Goal: Task Accomplishment & Management: Use online tool/utility

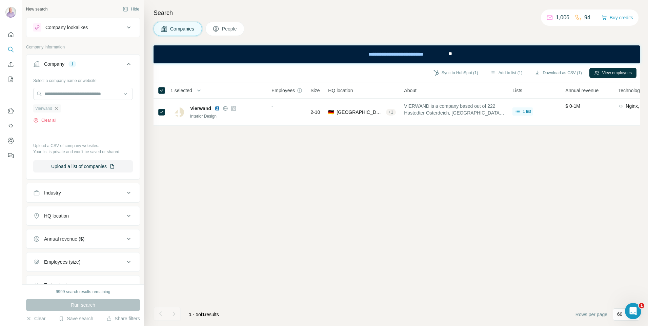
click at [56, 110] on icon "button" at bounding box center [56, 108] width 5 height 5
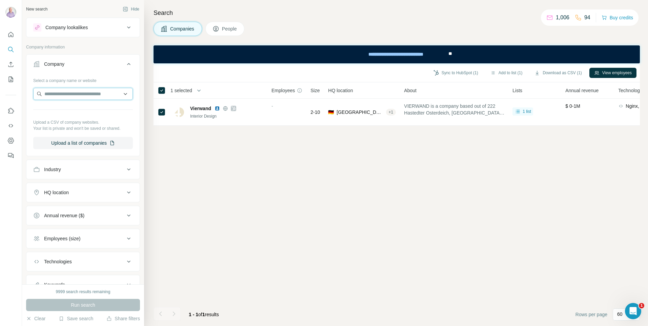
click at [60, 98] on input "text" at bounding box center [83, 94] width 100 height 12
type input "**********"
click at [84, 113] on div "Hfd [DOMAIN_NAME]" at bounding box center [80, 112] width 91 height 18
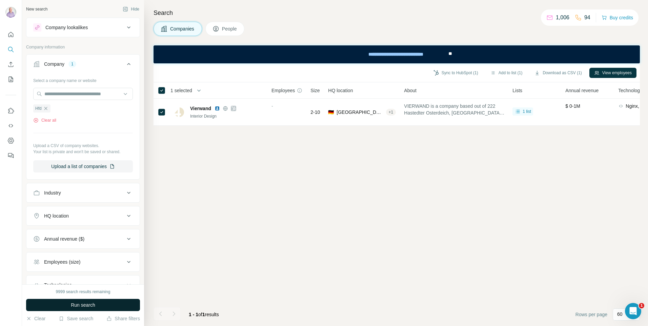
click at [89, 304] on span "Run search" at bounding box center [83, 305] width 24 height 7
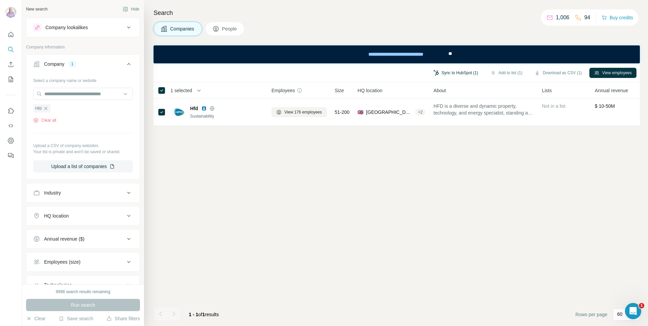
click at [448, 76] on button "Sync to HubSpot (1)" at bounding box center [456, 73] width 54 height 10
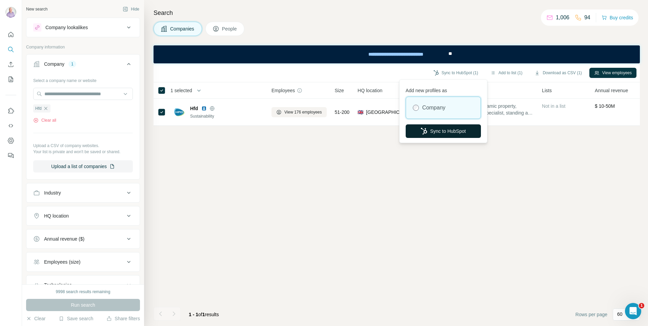
click at [445, 131] on button "Sync to HubSpot" at bounding box center [443, 131] width 75 height 14
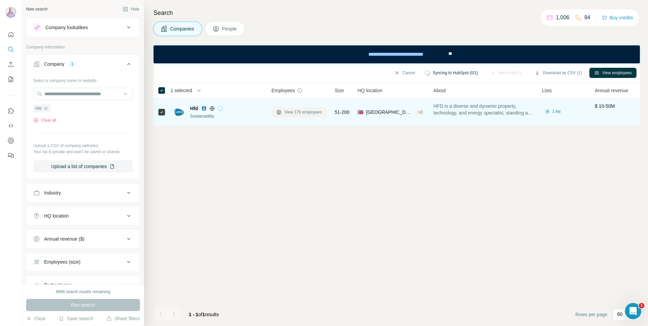
click at [316, 115] on button "View 176 employees" at bounding box center [298, 112] width 55 height 10
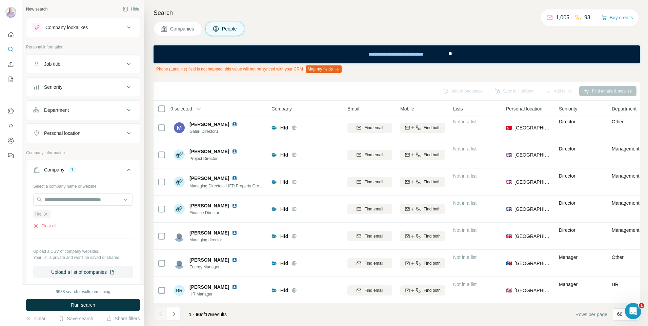
scroll to position [441, 0]
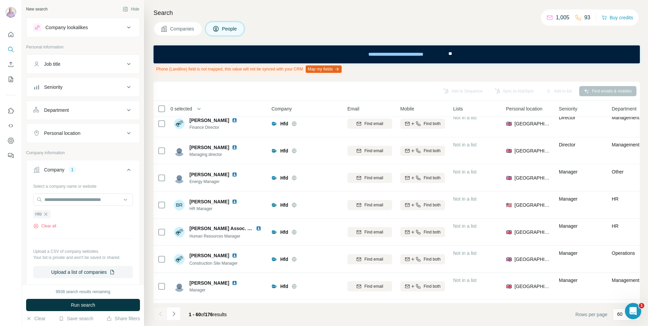
click at [174, 34] on button "Companies" at bounding box center [178, 29] width 48 height 14
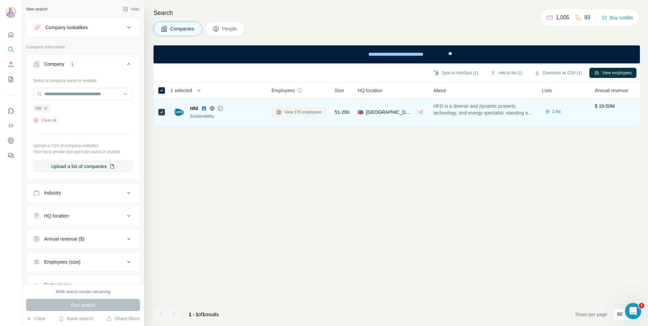
click at [279, 113] on icon at bounding box center [279, 112] width 3 height 3
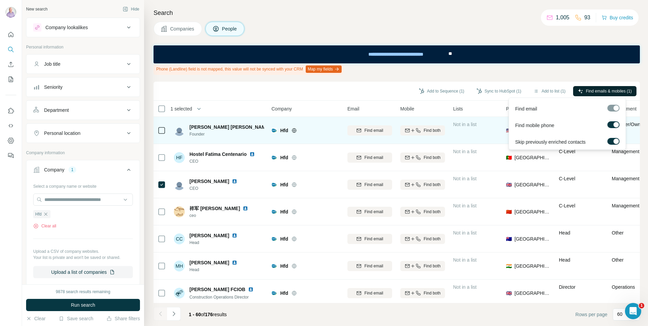
click at [578, 92] on icon "button" at bounding box center [580, 90] width 5 height 5
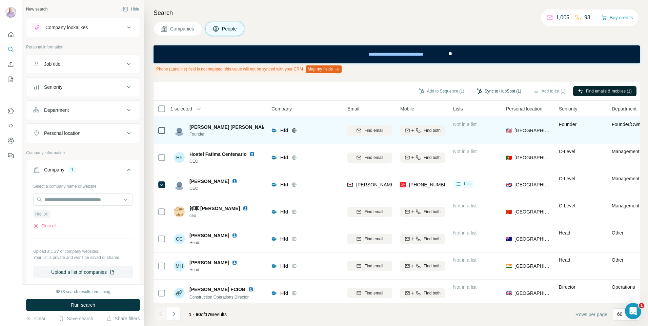
click at [488, 91] on button "Sync to HubSpot (1)" at bounding box center [499, 91] width 54 height 10
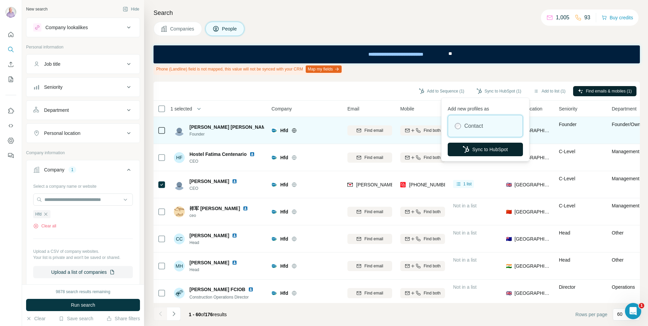
click at [480, 147] on button "Sync to HubSpot" at bounding box center [485, 150] width 75 height 14
